Goal: Task Accomplishment & Management: Complete application form

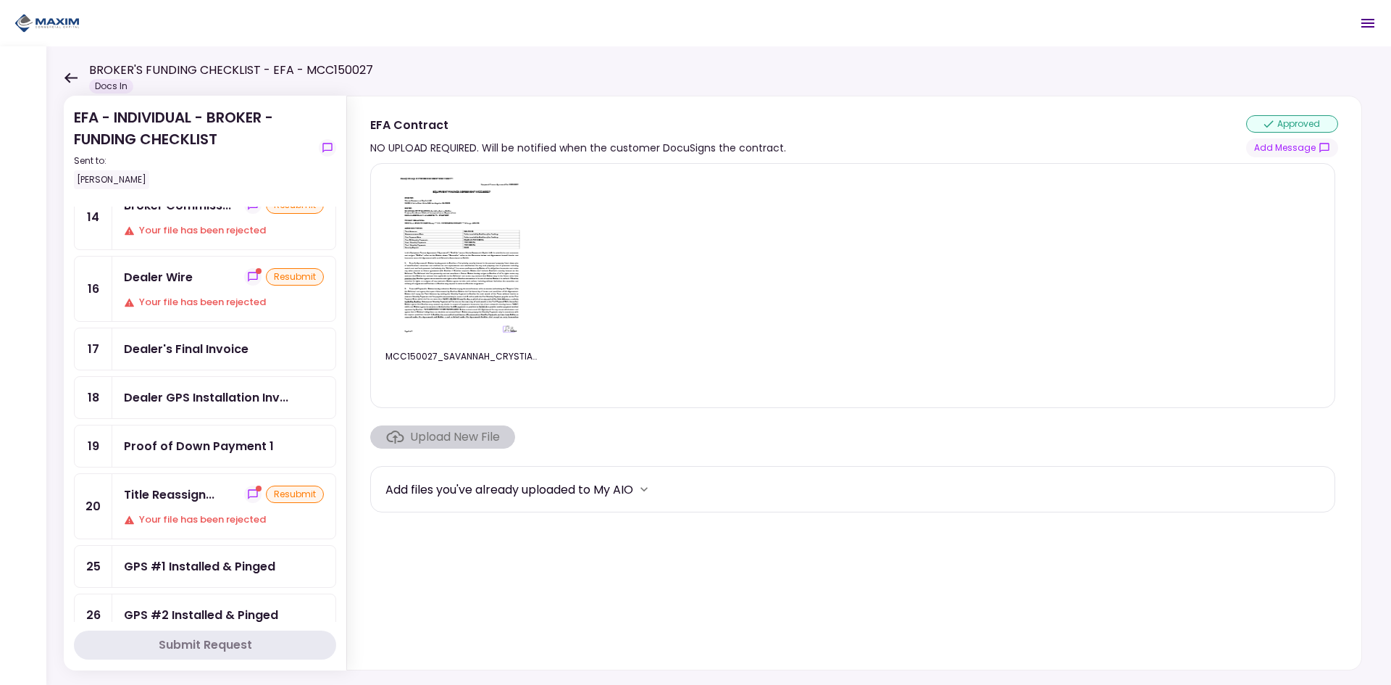
scroll to position [290, 0]
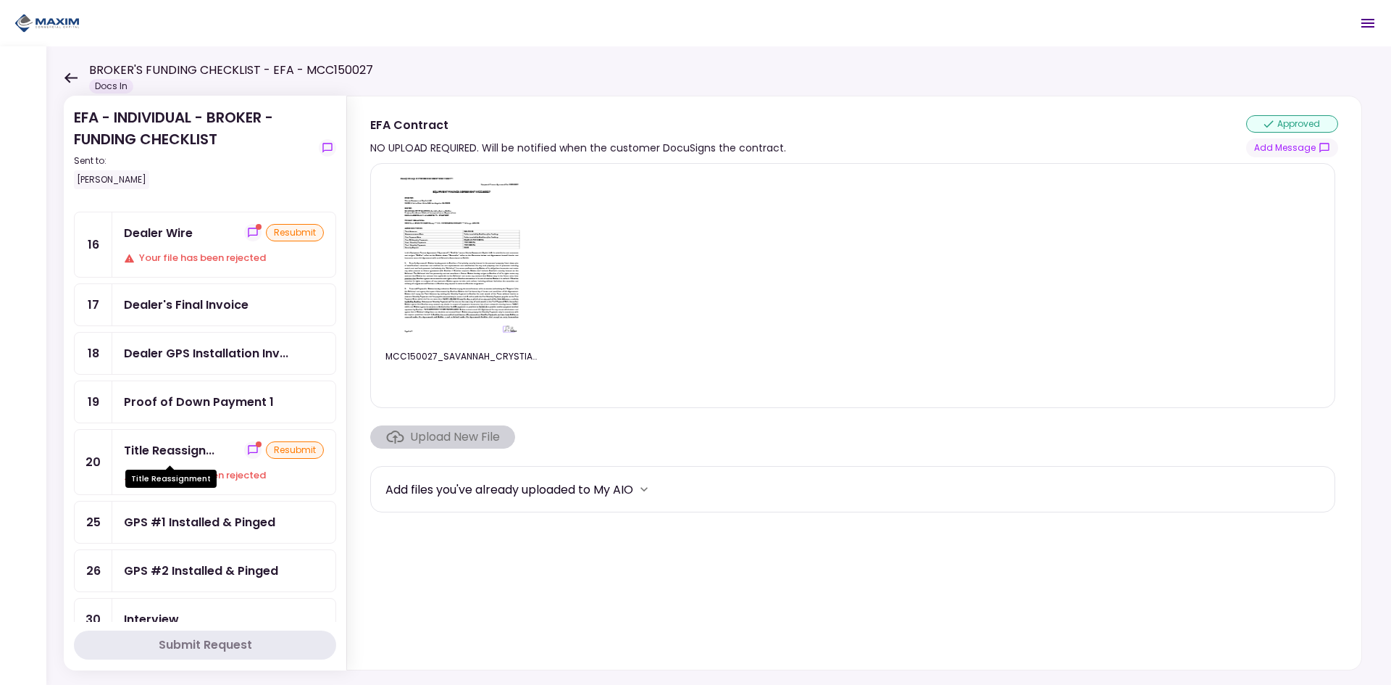
click at [169, 456] on div "Title Reassign..." at bounding box center [169, 450] width 91 height 18
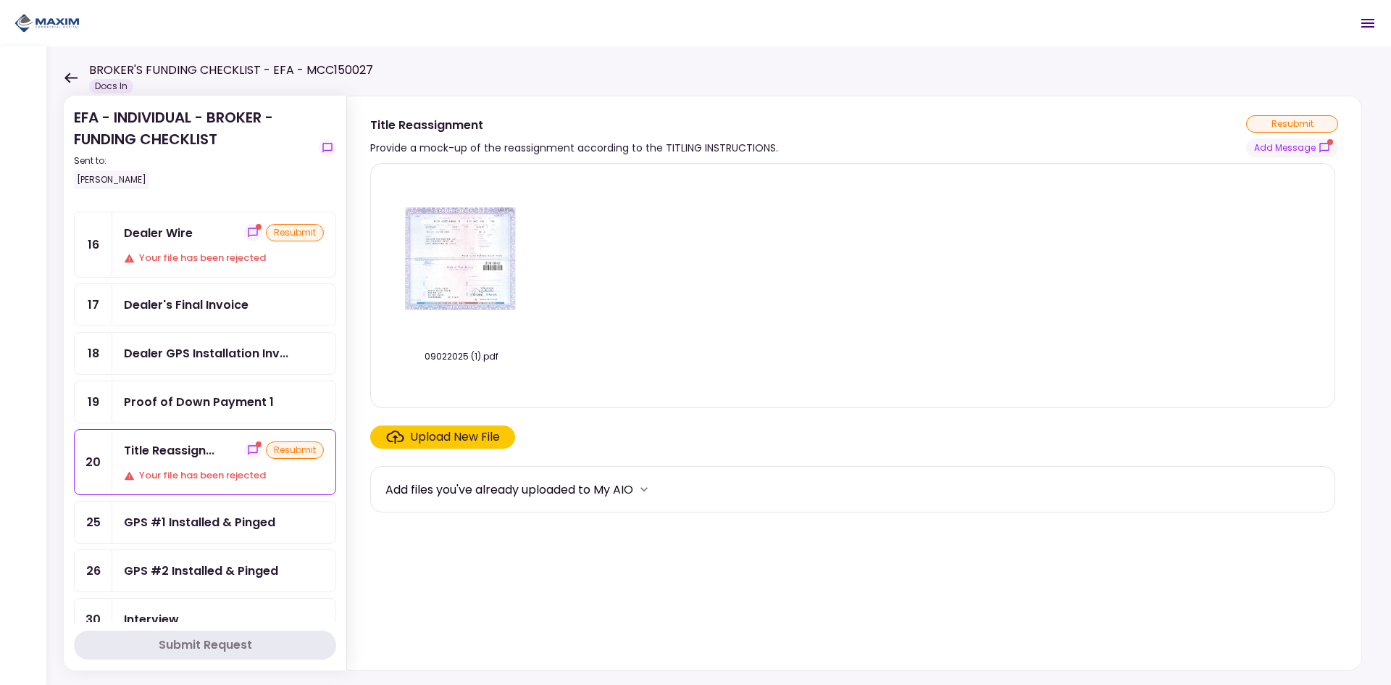
click at [475, 241] on img at bounding box center [461, 259] width 145 height 112
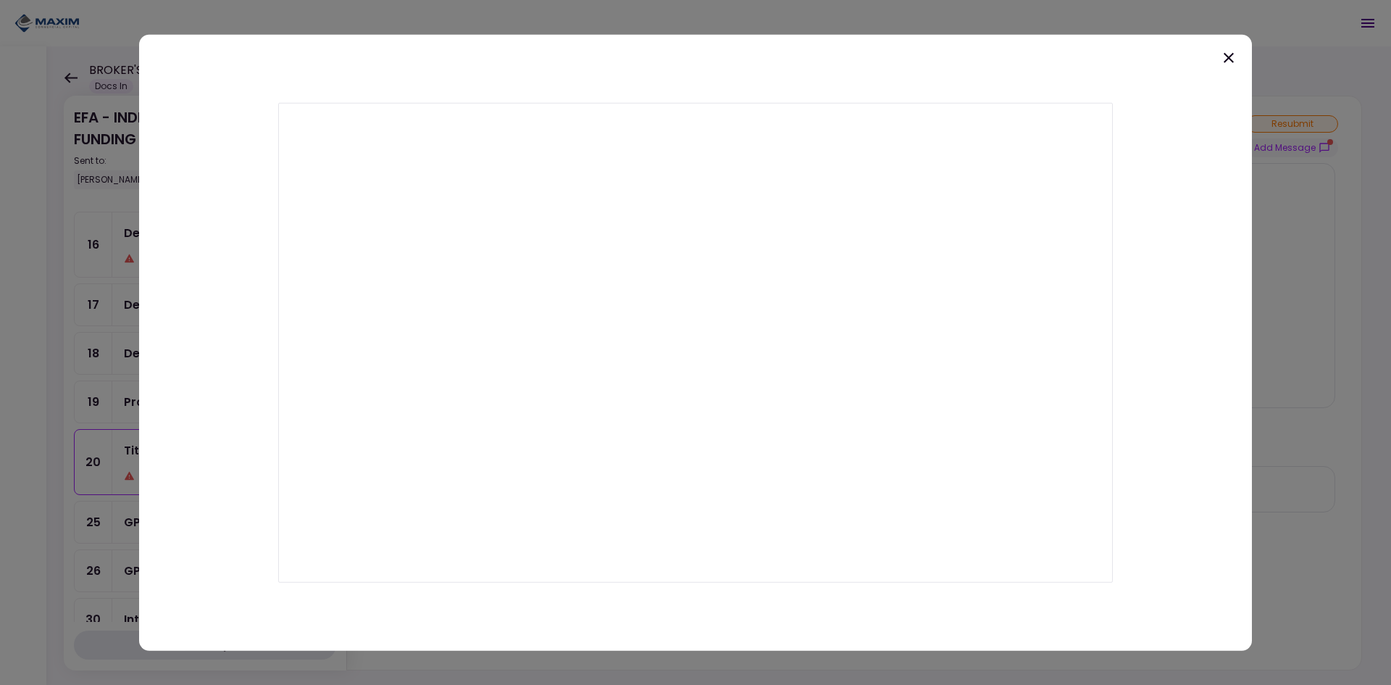
click at [1229, 57] on icon at bounding box center [1229, 57] width 10 height 10
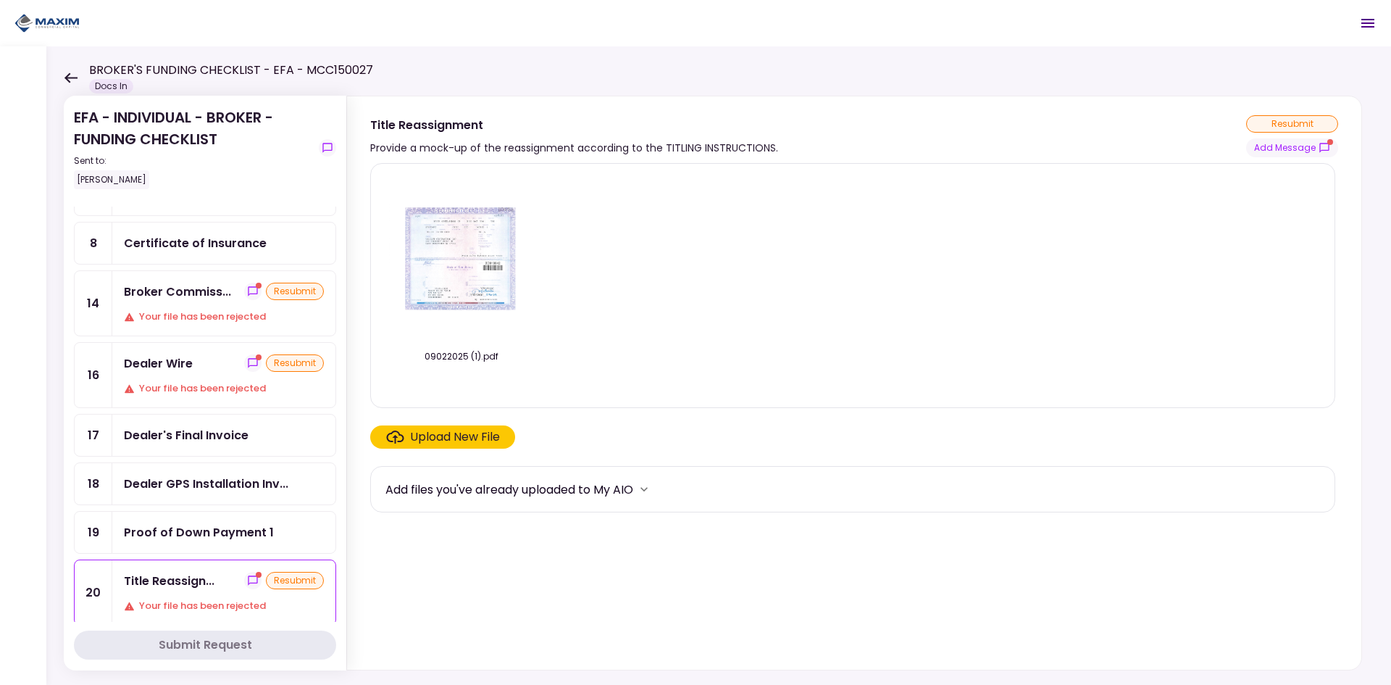
scroll to position [145, 0]
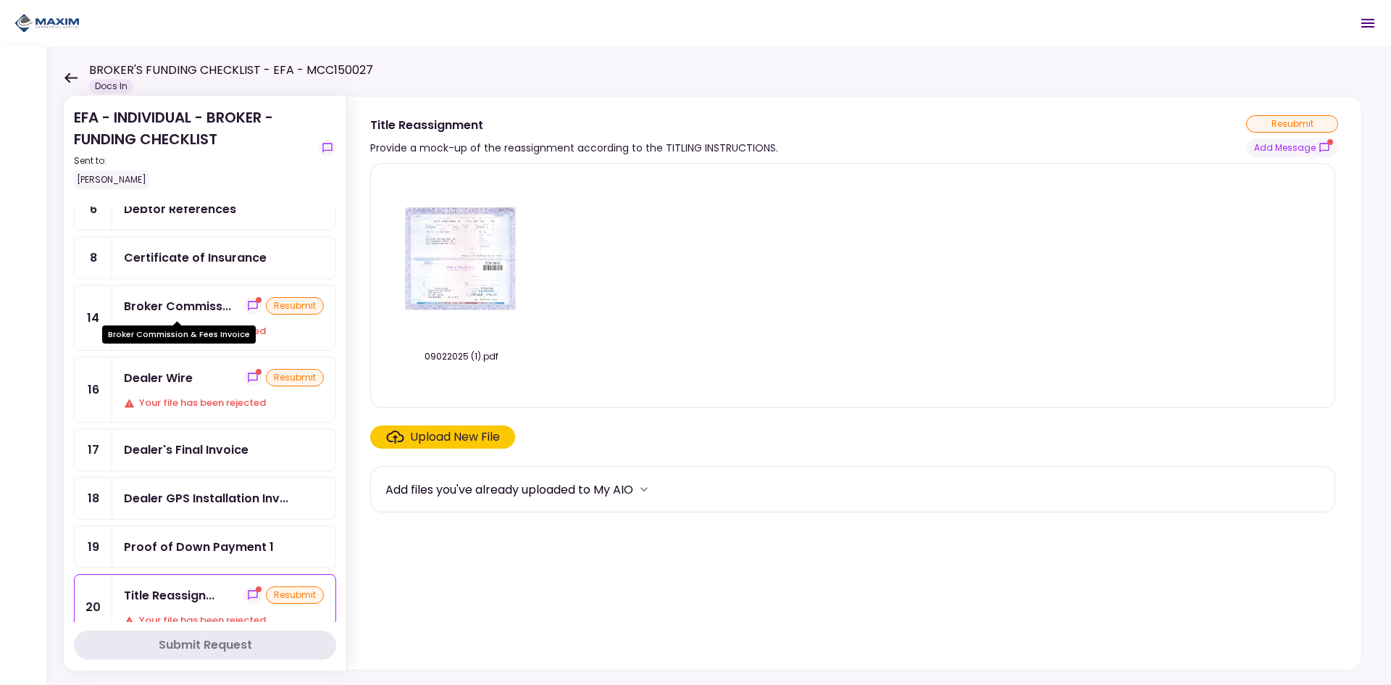
click at [164, 306] on div "Broker Commiss..." at bounding box center [177, 306] width 107 height 18
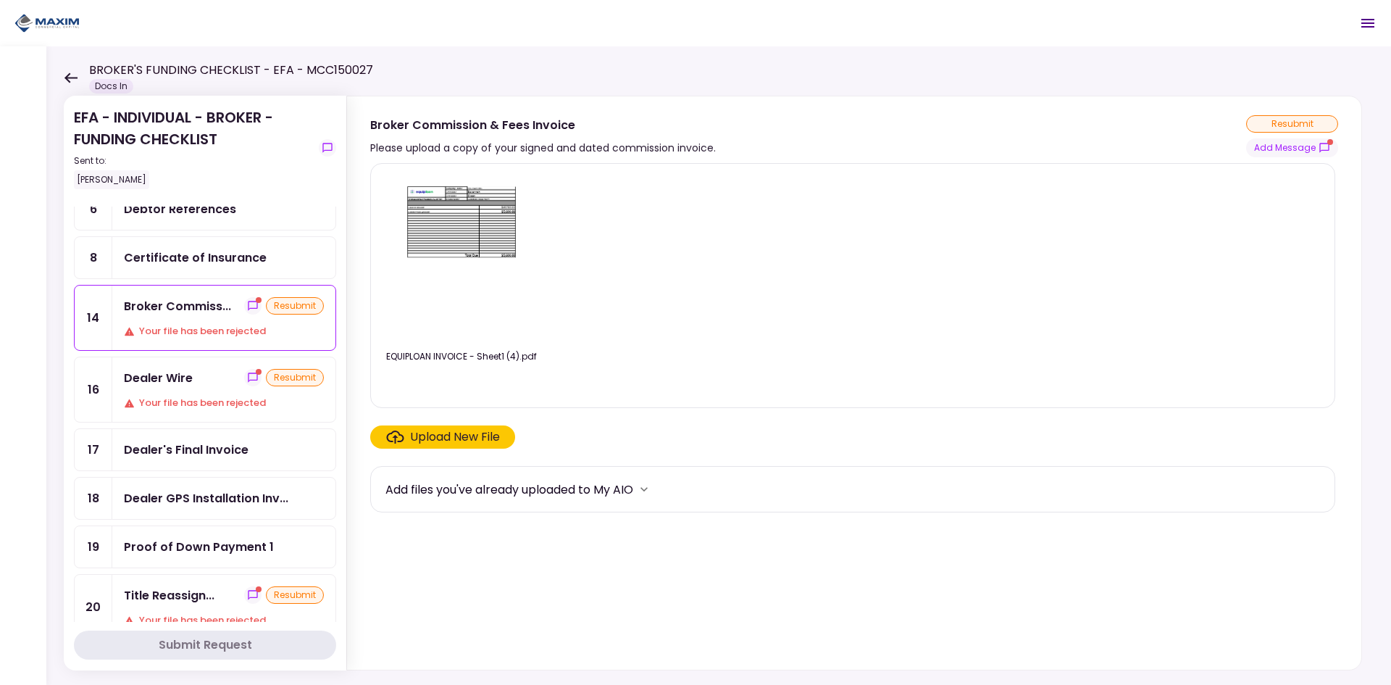
click at [269, 642] on button "Submit Request" at bounding box center [205, 644] width 262 height 29
click at [267, 643] on button "Submit Request" at bounding box center [205, 644] width 262 height 29
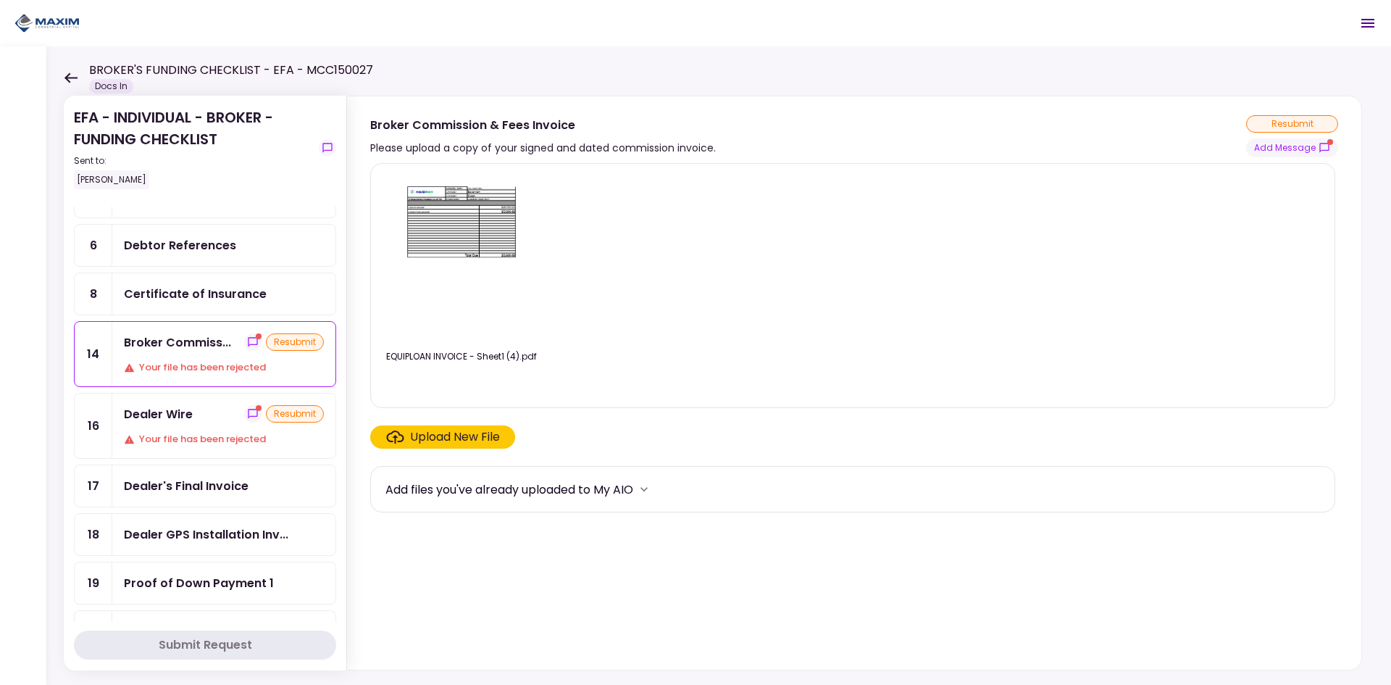
scroll to position [91, 0]
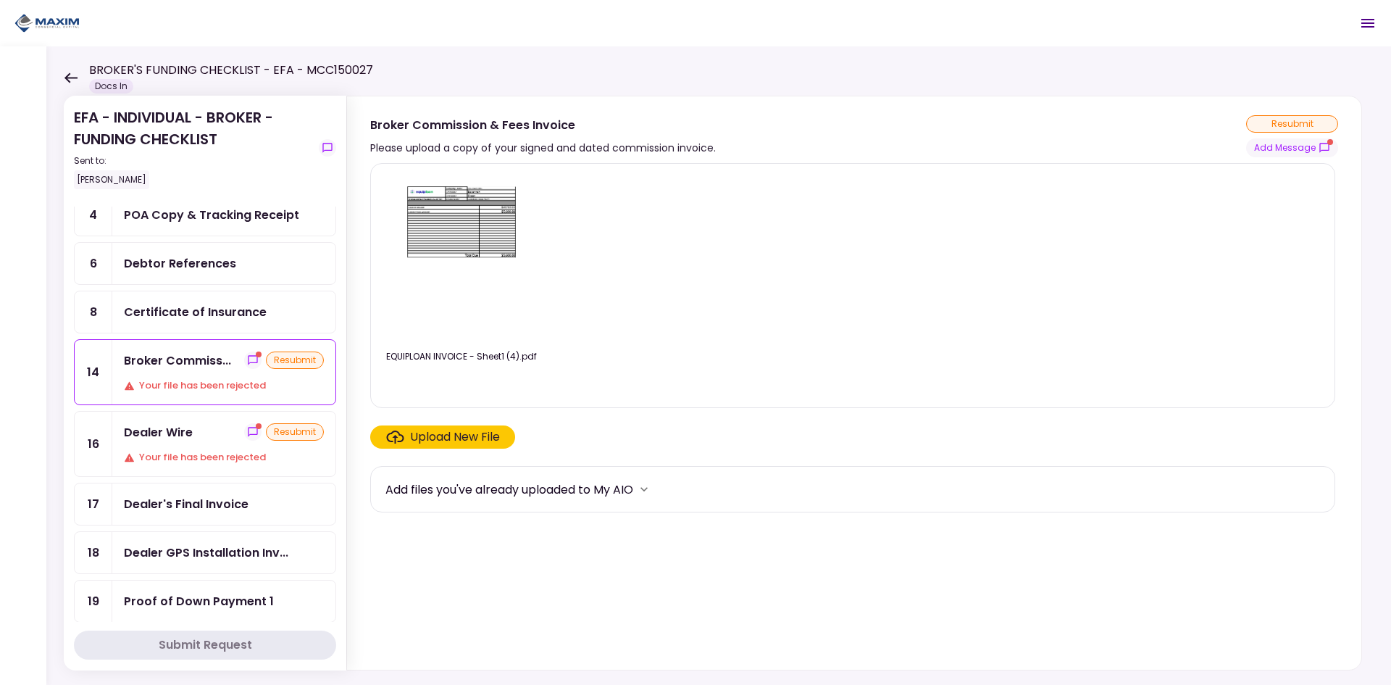
click at [280, 361] on div "resubmit" at bounding box center [295, 359] width 58 height 17
click at [183, 361] on div "Broker Commiss..." at bounding box center [177, 360] width 107 height 18
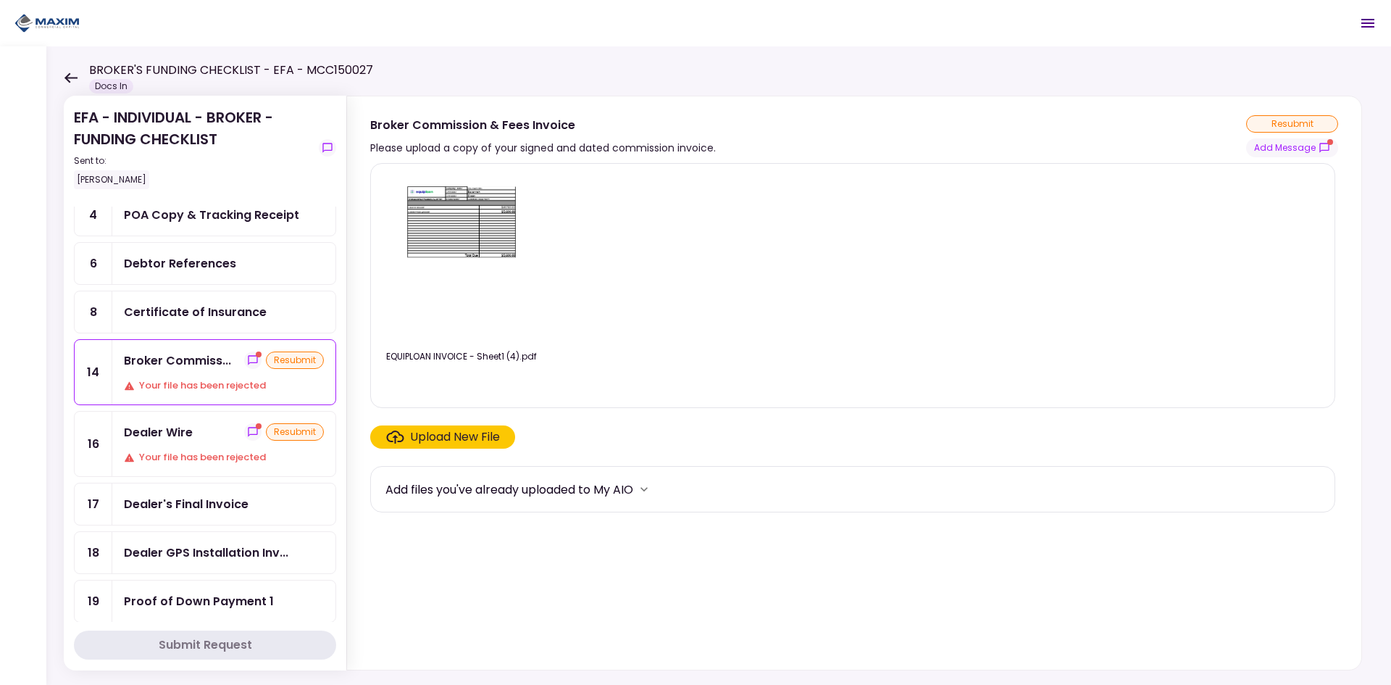
click at [411, 432] on div "Upload New File" at bounding box center [455, 436] width 90 height 17
click at [0, 0] on input "Upload New File" at bounding box center [0, 0] width 0 height 0
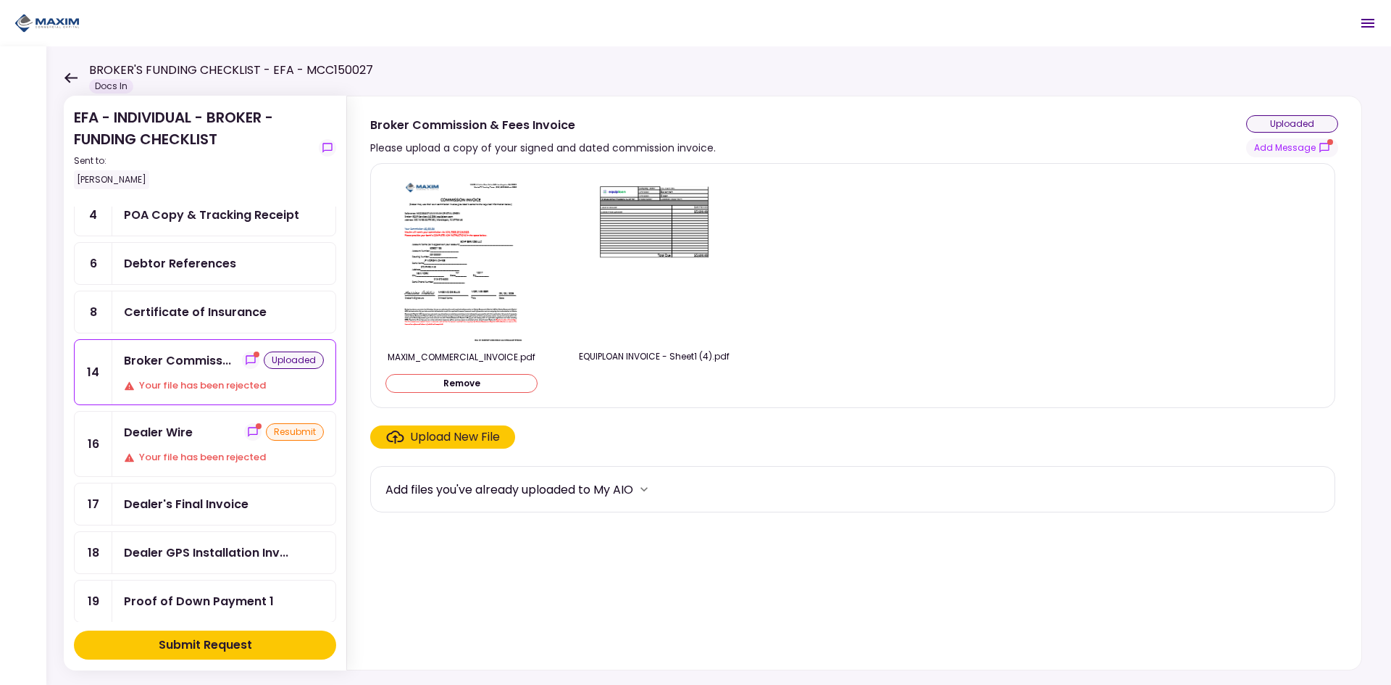
click at [234, 653] on div "Submit Request" at bounding box center [205, 644] width 93 height 17
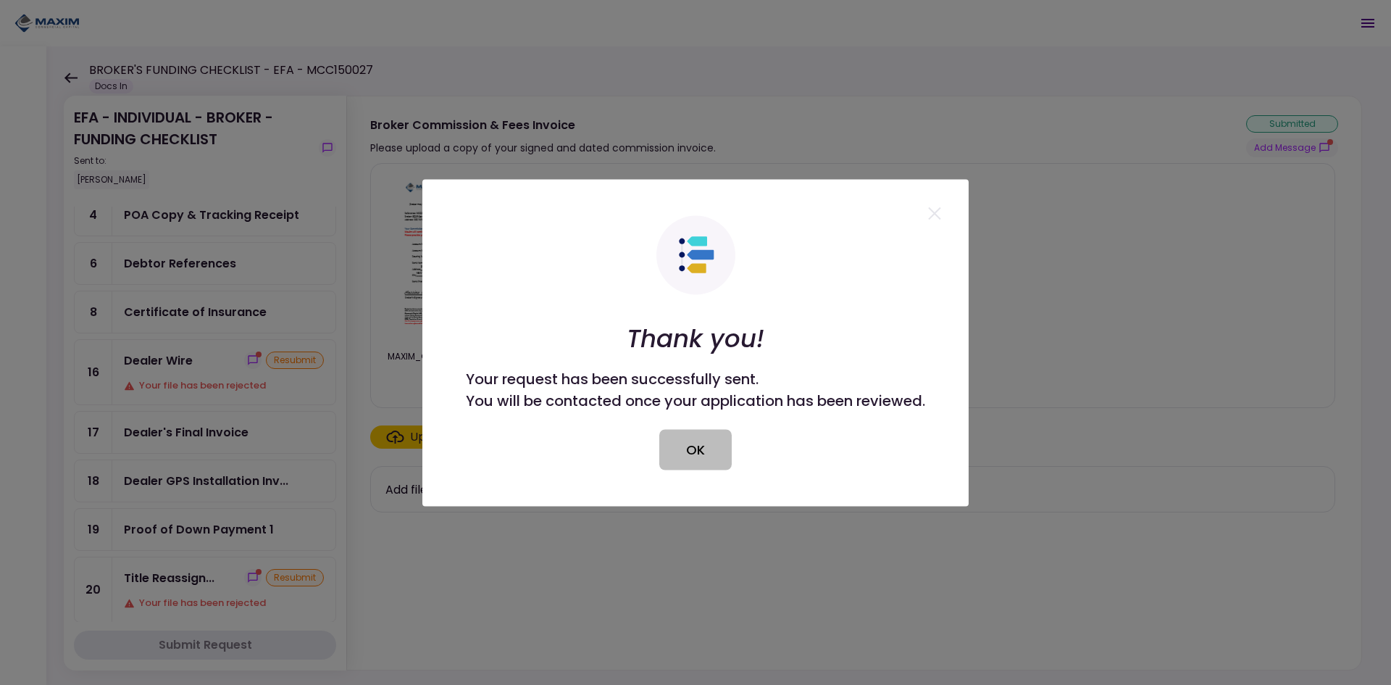
click at [696, 455] on button "OK" at bounding box center [695, 449] width 72 height 41
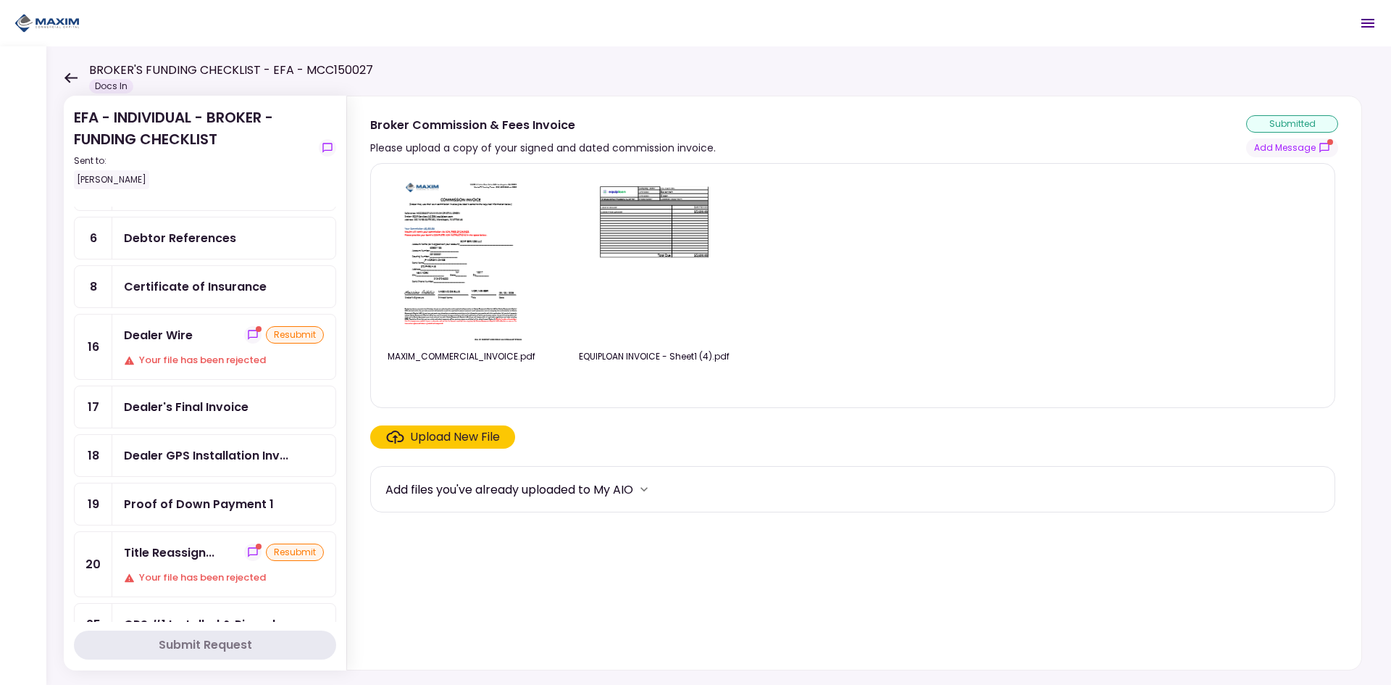
scroll to position [0, 0]
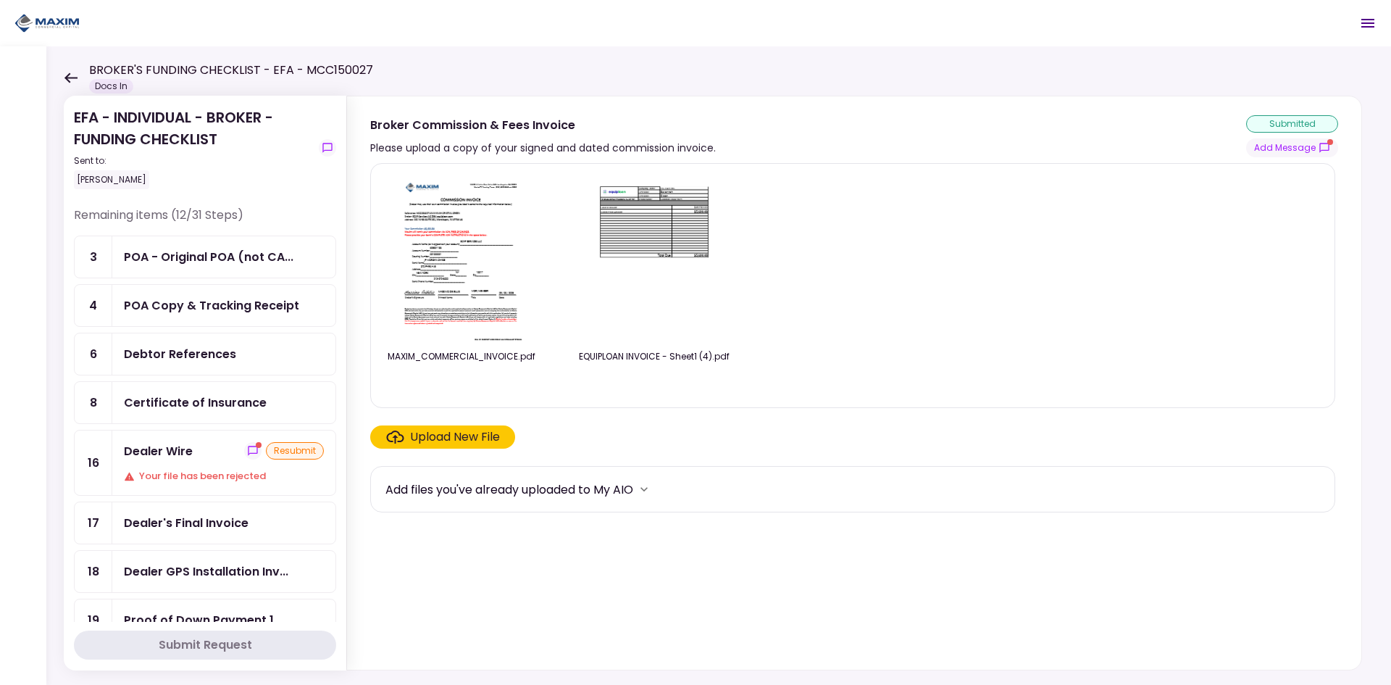
click at [175, 305] on div "POA Copy & Tracking Receipt" at bounding box center [211, 305] width 175 height 18
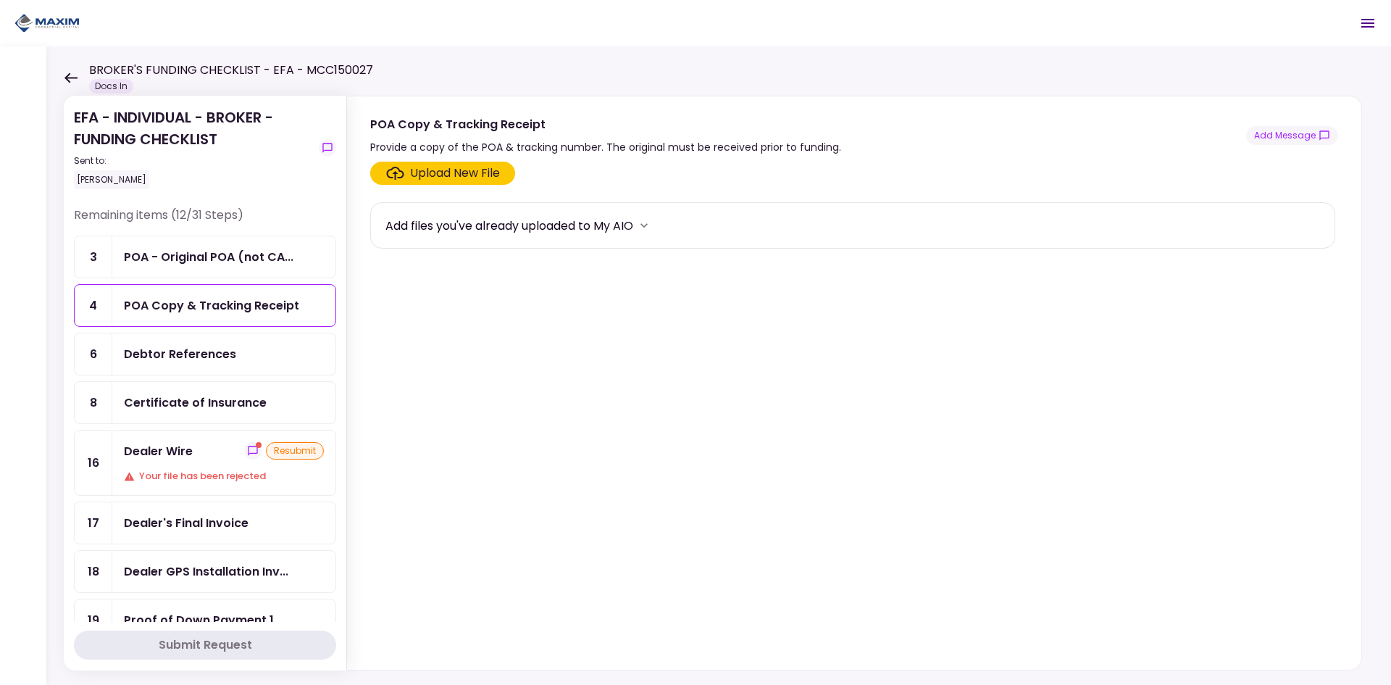
click at [450, 167] on div "Upload New File" at bounding box center [455, 172] width 90 height 17
click at [0, 0] on input "Upload New File" at bounding box center [0, 0] width 0 height 0
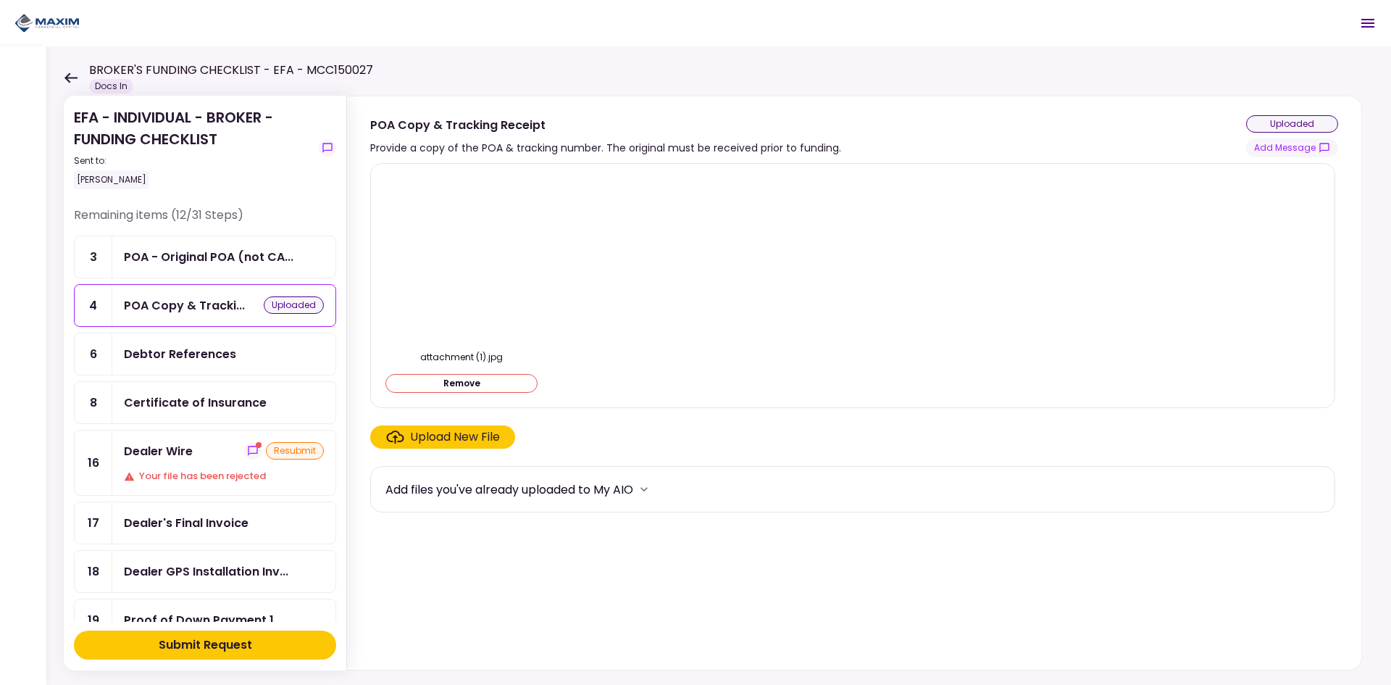
click at [451, 430] on div "Upload New File" at bounding box center [455, 436] width 90 height 17
click at [0, 0] on input "Upload New File" at bounding box center [0, 0] width 0 height 0
click at [220, 642] on div "Submit Request" at bounding box center [205, 644] width 93 height 17
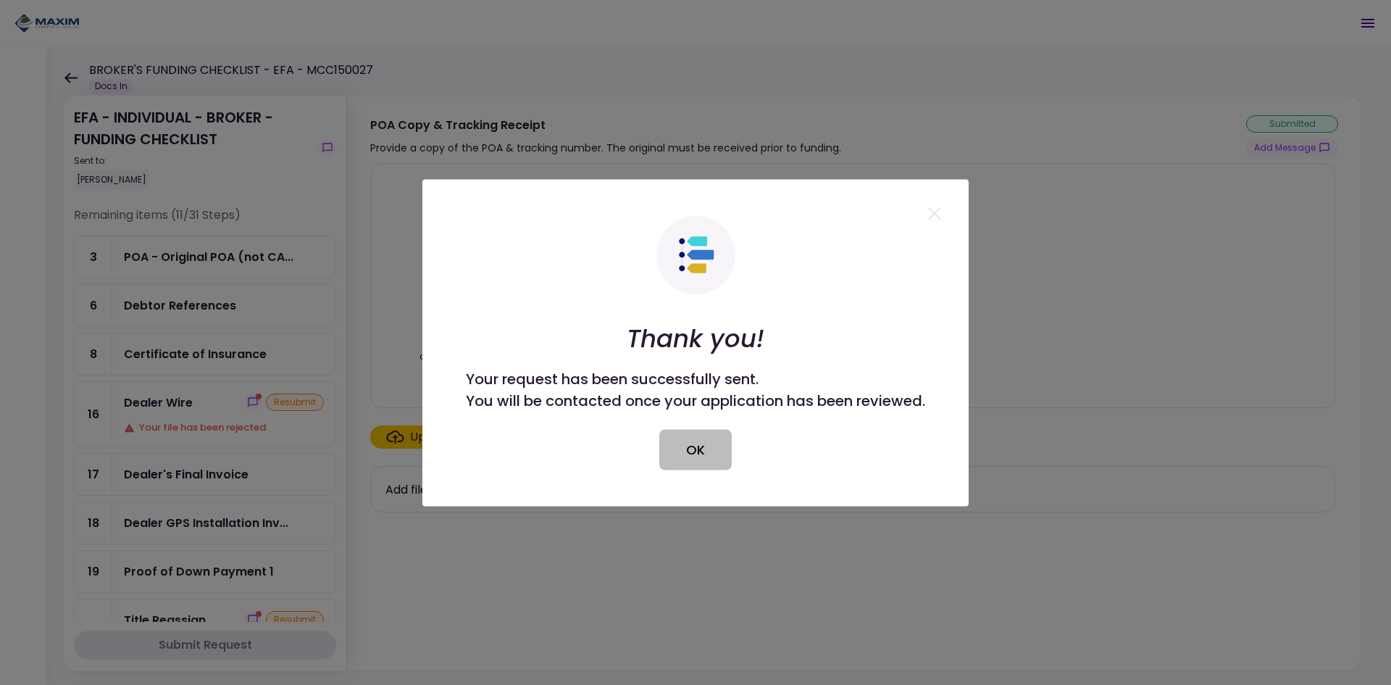
click at [701, 460] on button "OK" at bounding box center [695, 449] width 72 height 41
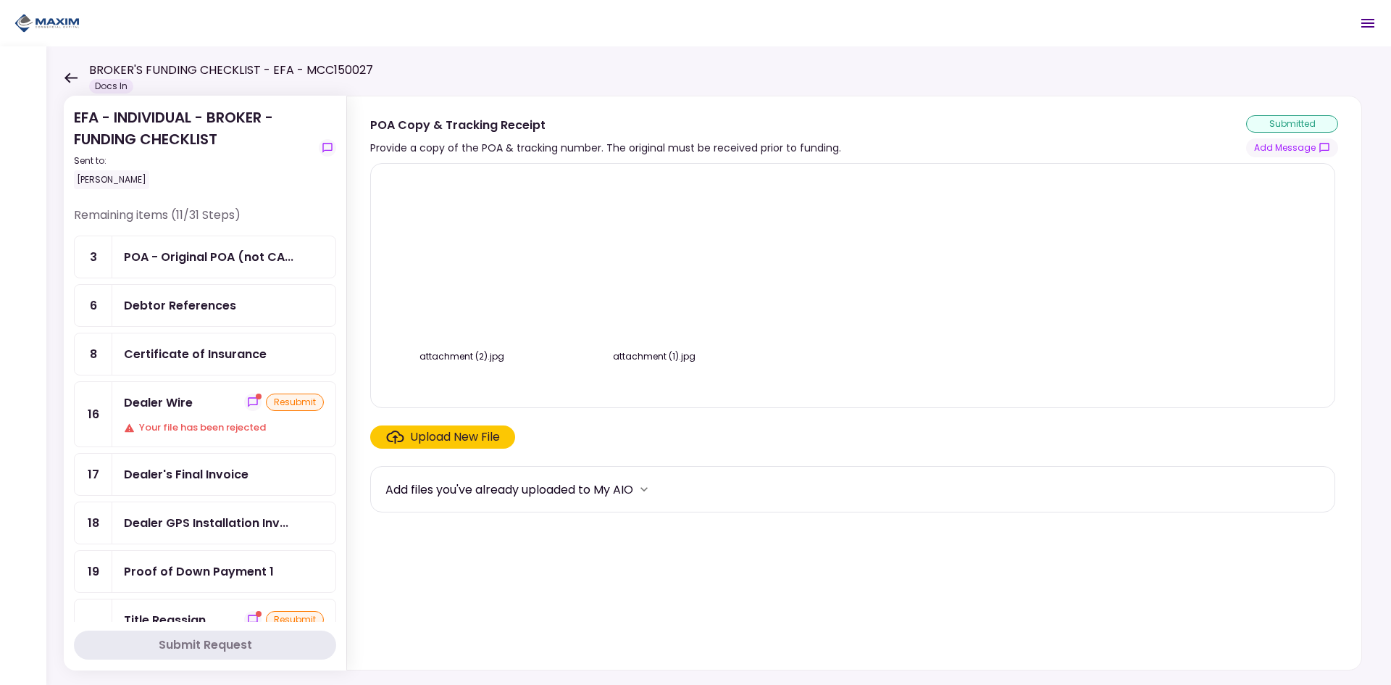
click at [156, 303] on div "Debtor References" at bounding box center [180, 305] width 112 height 18
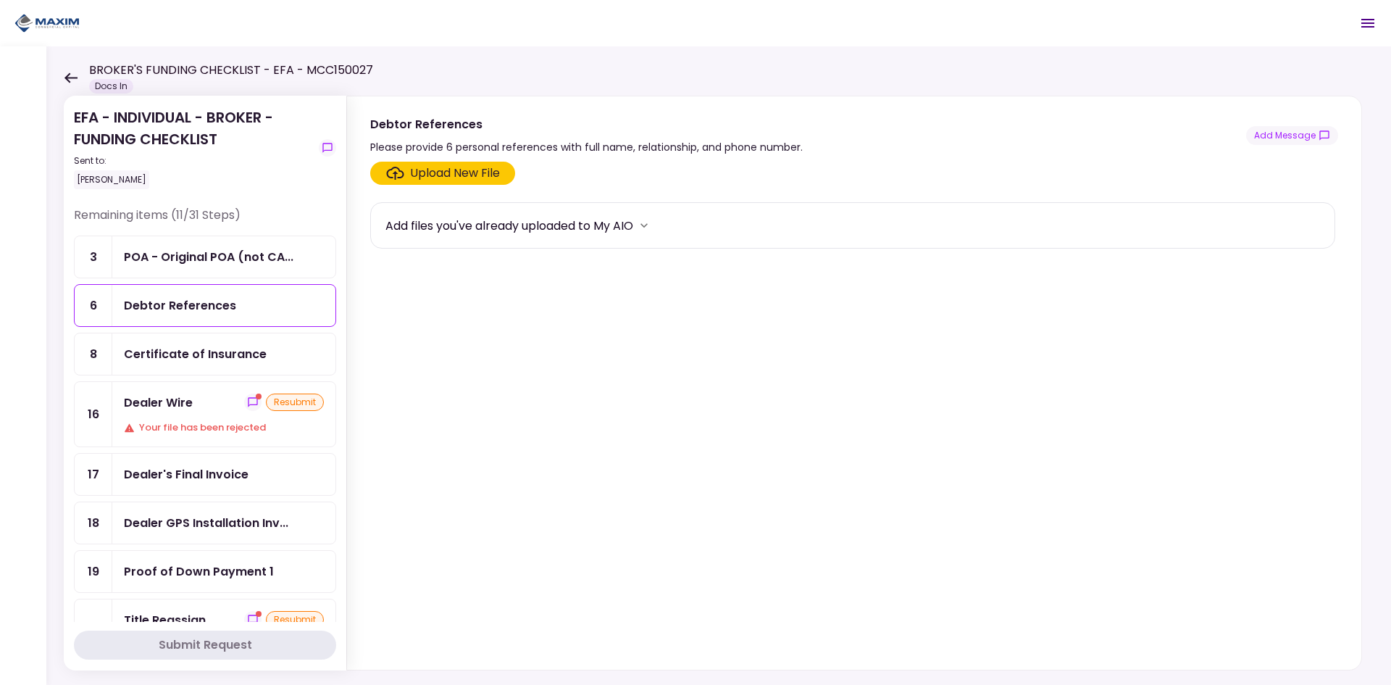
click at [427, 182] on label "Upload New File" at bounding box center [442, 173] width 145 height 23
click at [0, 0] on input "Upload New File" at bounding box center [0, 0] width 0 height 0
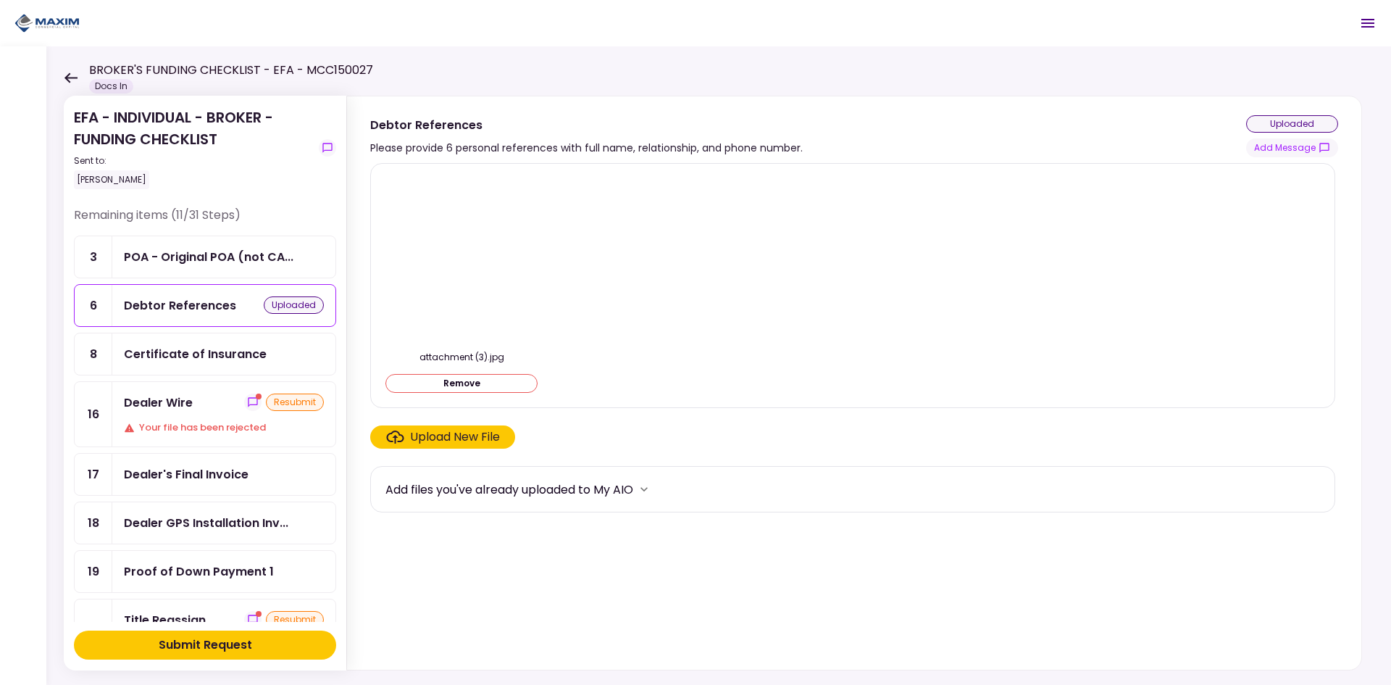
click at [214, 645] on div "Submit Request" at bounding box center [205, 644] width 93 height 17
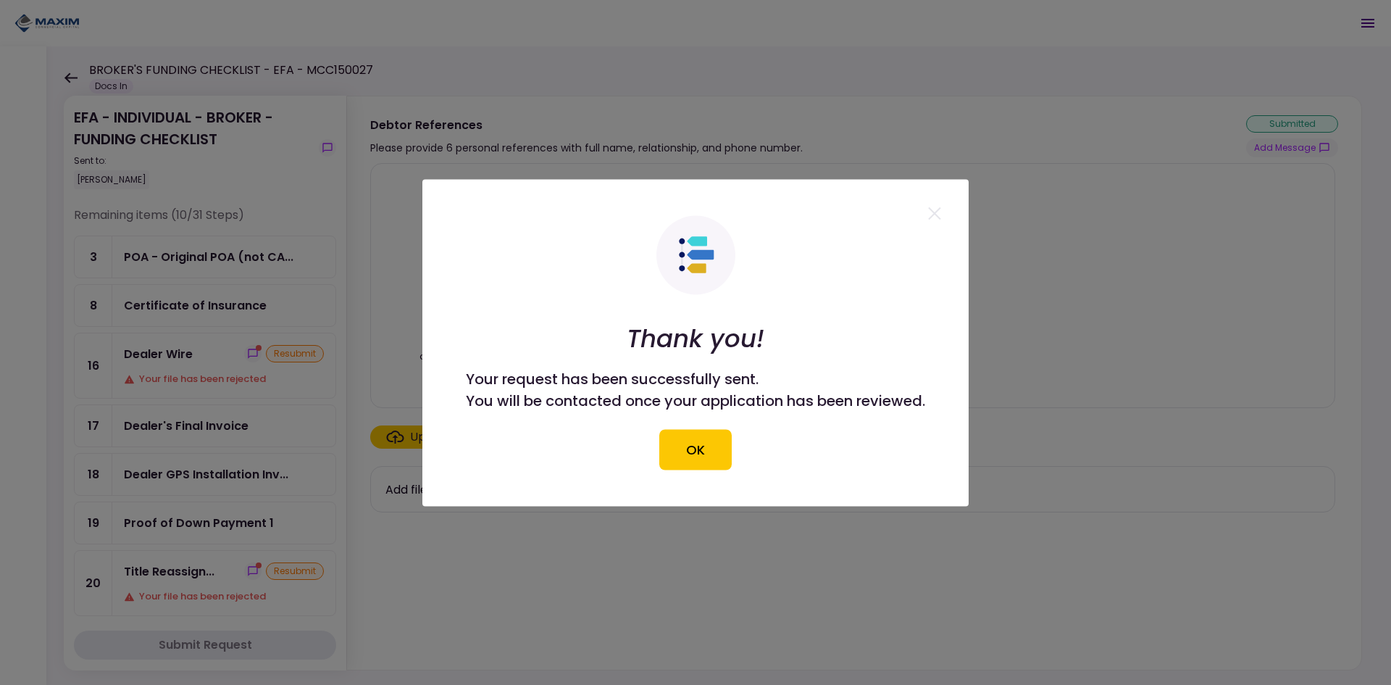
click at [683, 444] on button "OK" at bounding box center [695, 449] width 72 height 41
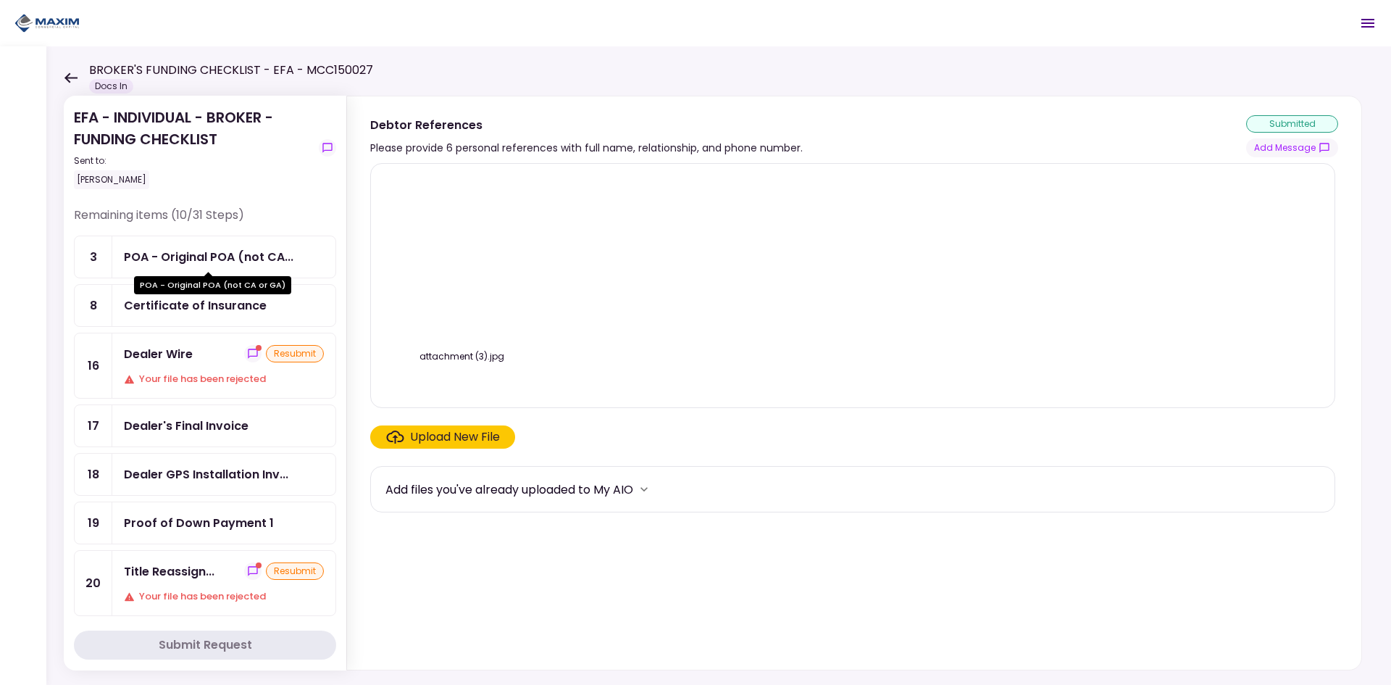
click at [207, 259] on div "POA - Original POA (not CA..." at bounding box center [209, 257] width 170 height 18
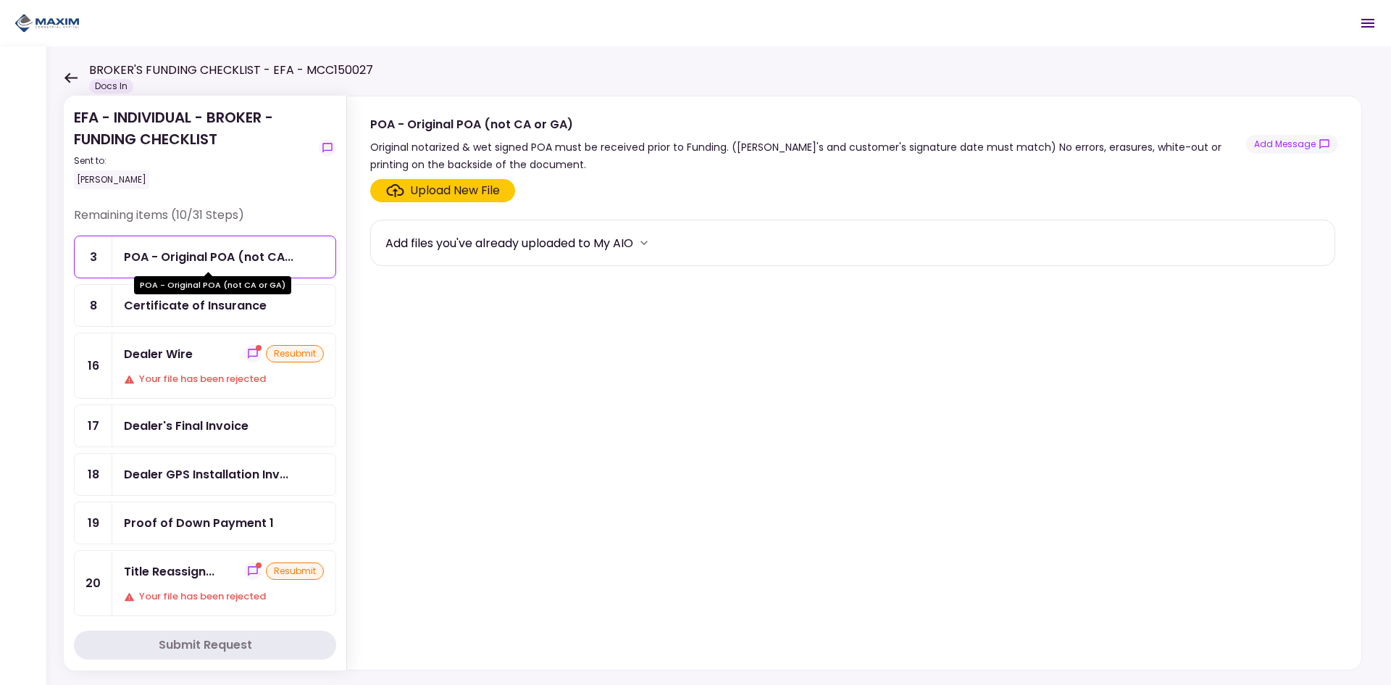
click at [196, 264] on div "POA - Original POA (not CA..." at bounding box center [209, 257] width 170 height 18
click at [173, 267] on div "POA - Original POA (not CA..." at bounding box center [223, 256] width 223 height 41
